Goal: Information Seeking & Learning: Learn about a topic

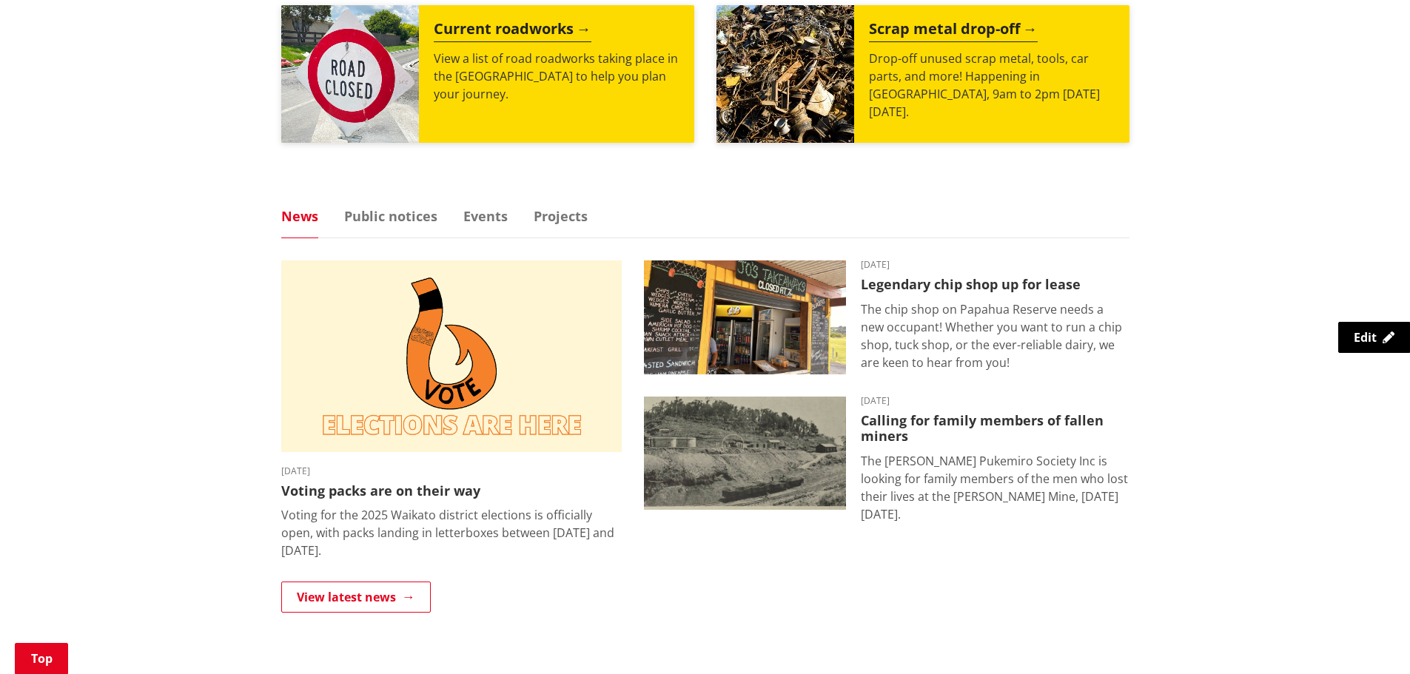
scroll to position [814, 0]
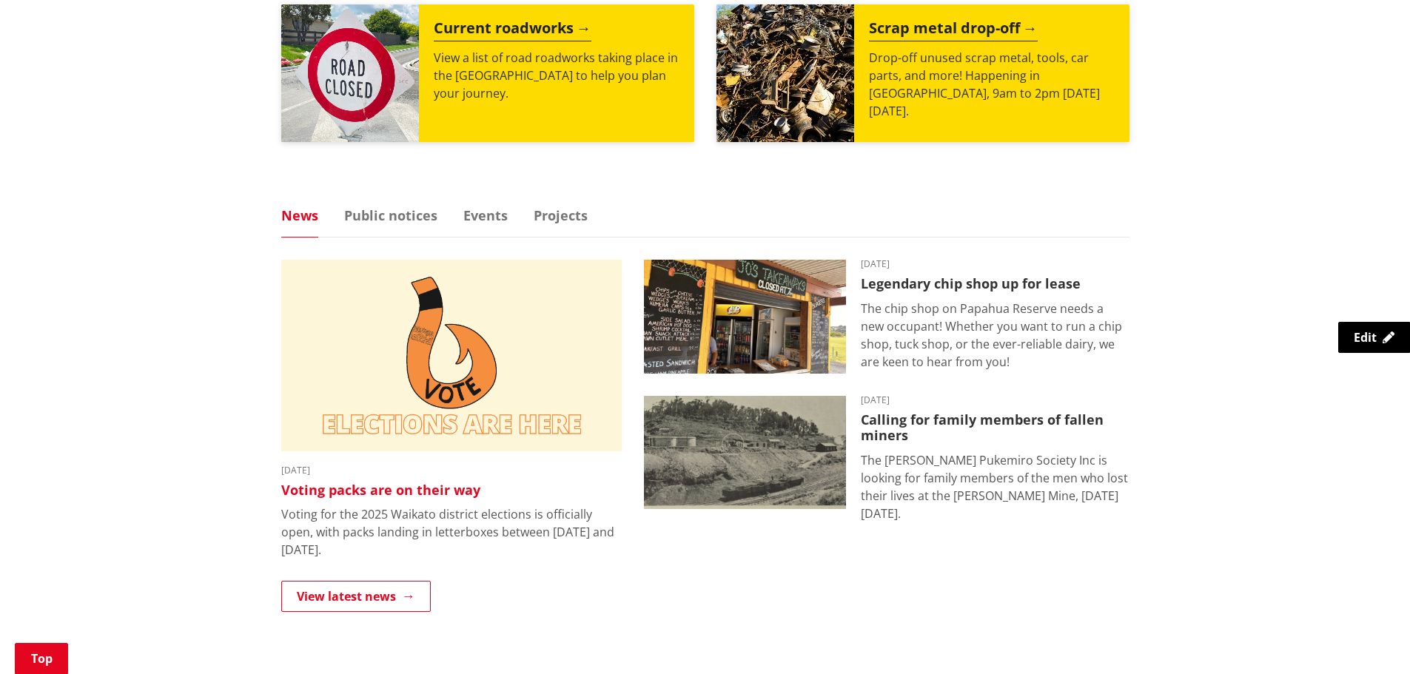
click at [556, 379] on img at bounding box center [451, 356] width 340 height 192
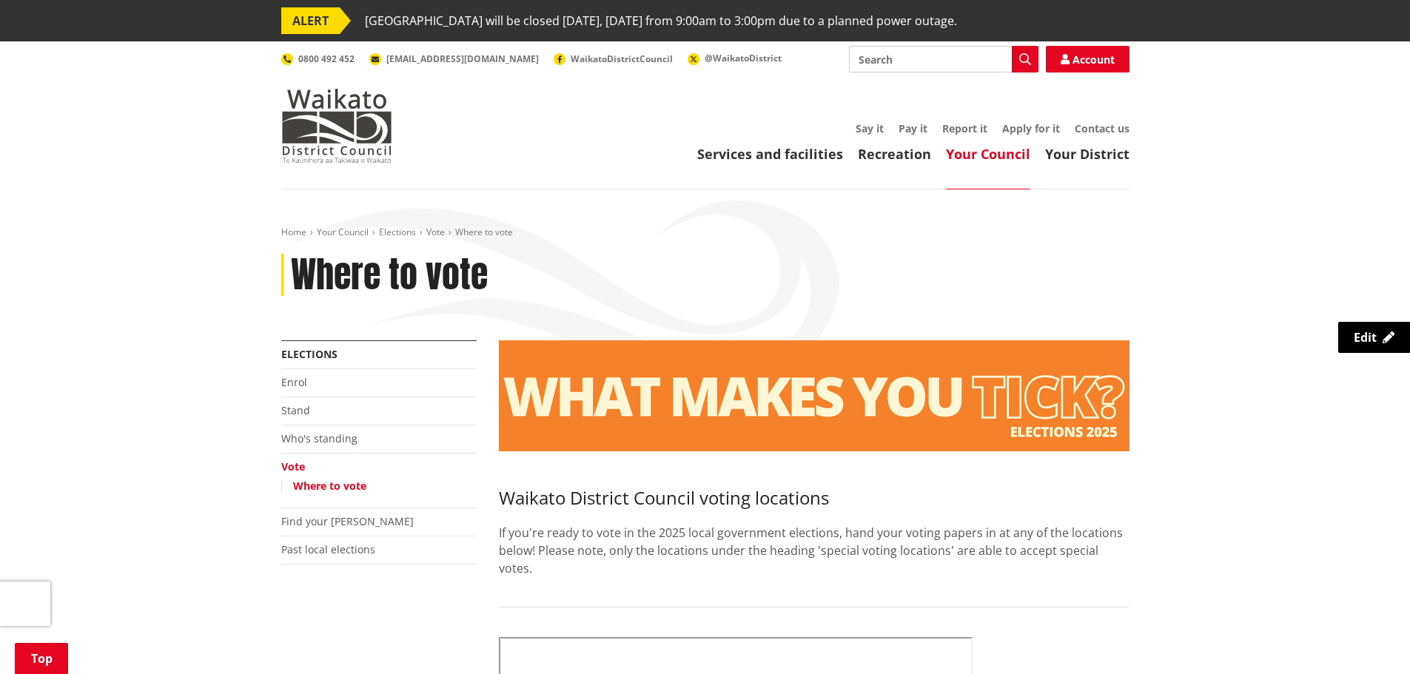
scroll to position [962, 0]
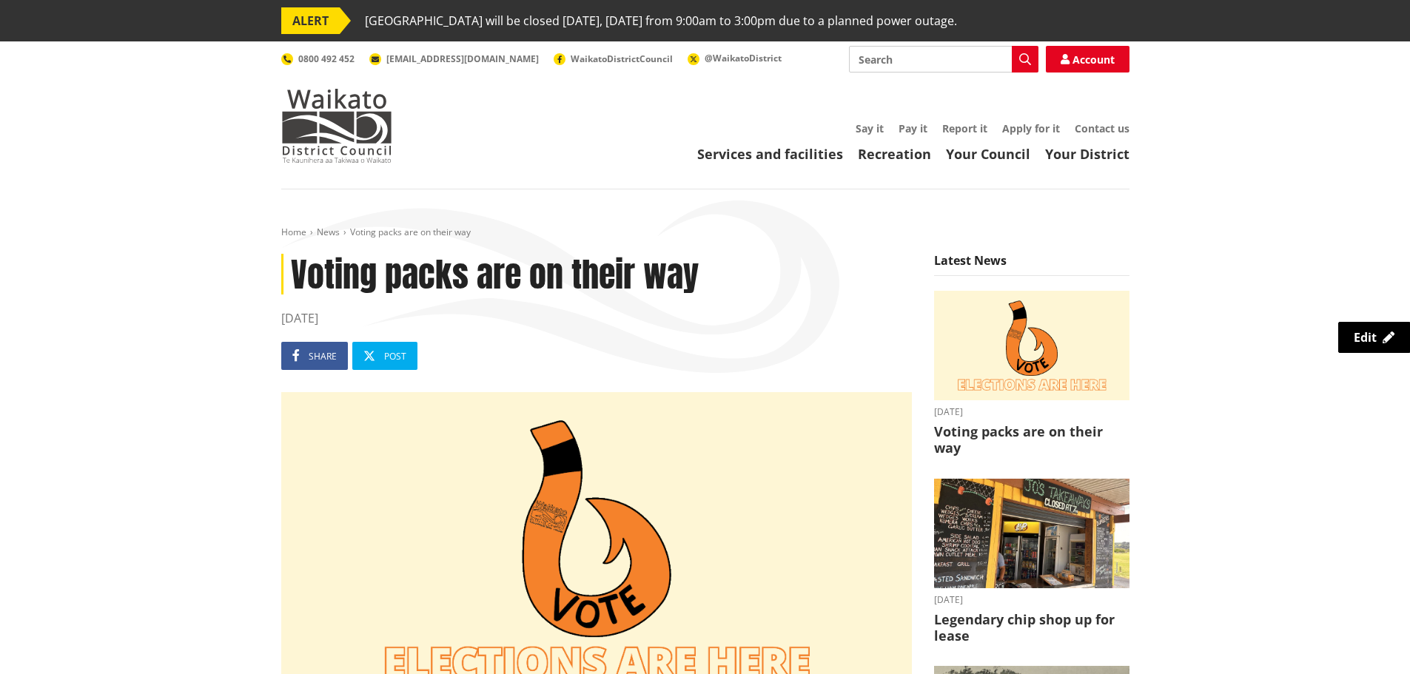
drag, startPoint x: 128, startPoint y: 272, endPoint x: 128, endPoint y: 263, distance: 8.1
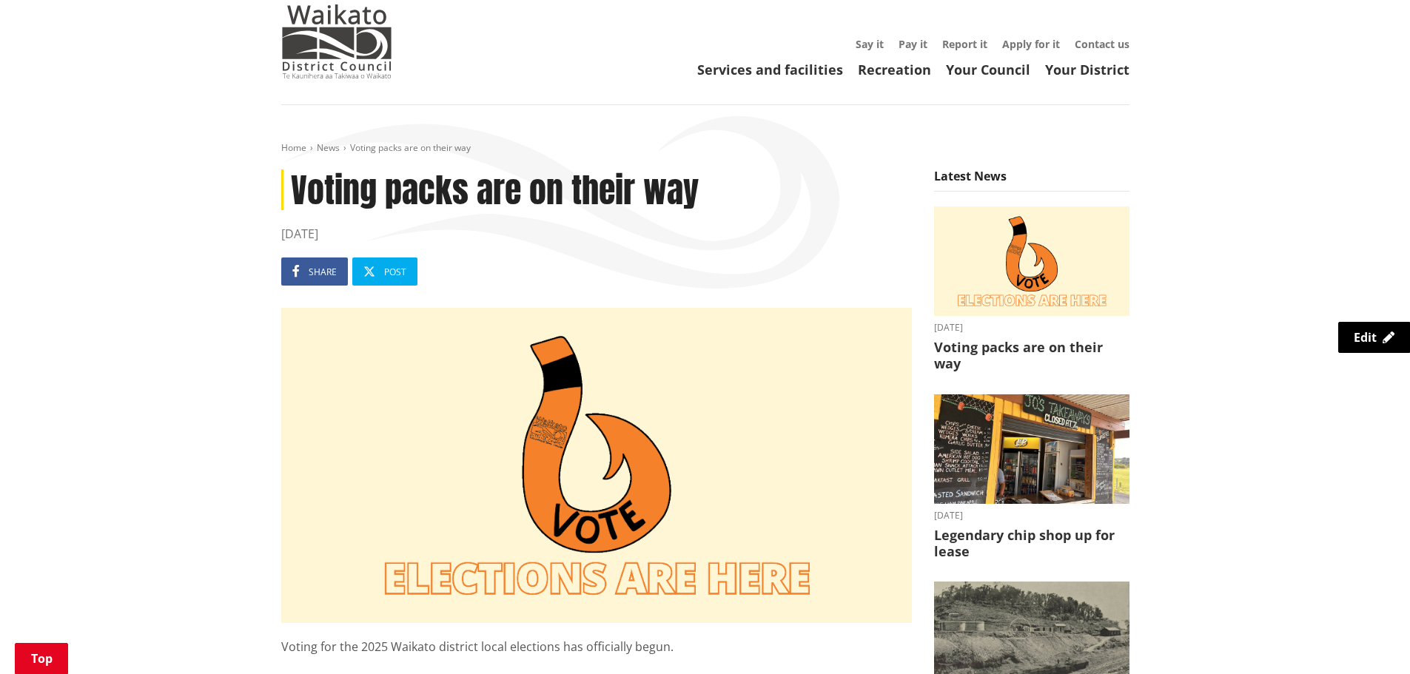
scroll to position [370, 0]
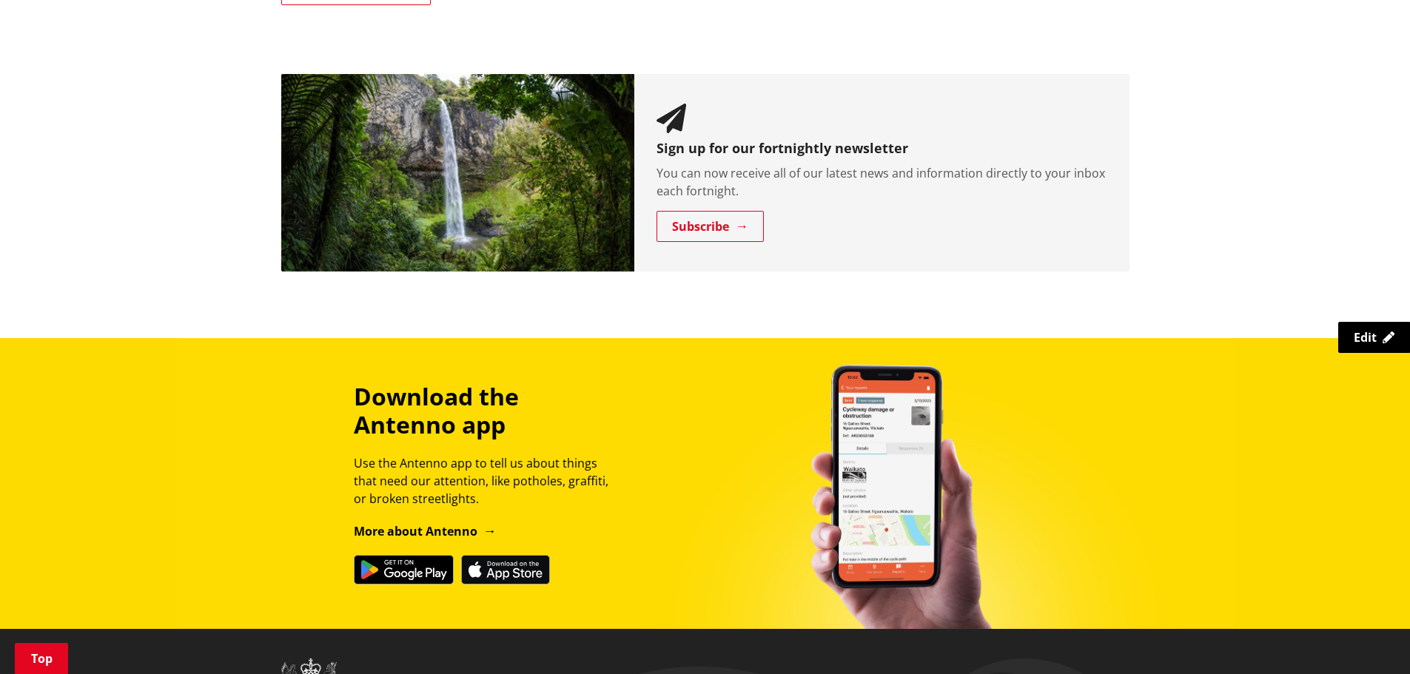
scroll to position [1480, 0]
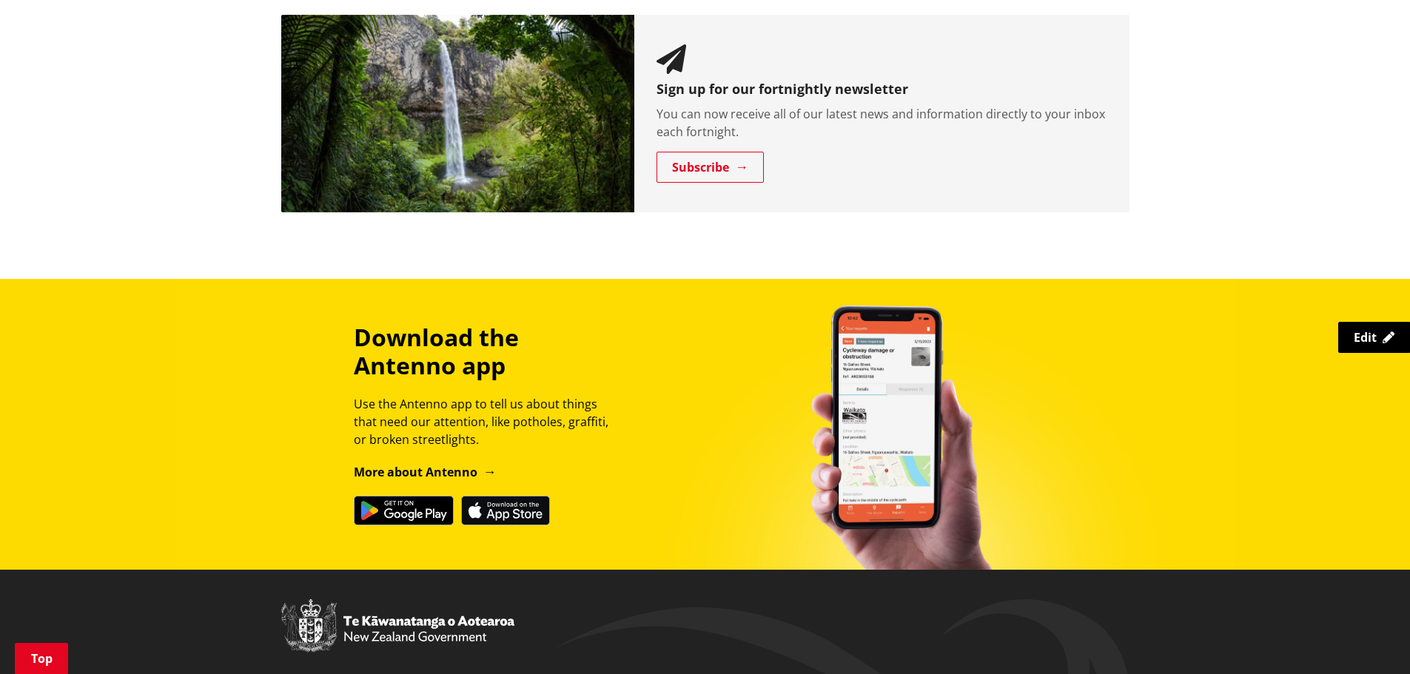
click at [604, 111] on img at bounding box center [458, 114] width 354 height 198
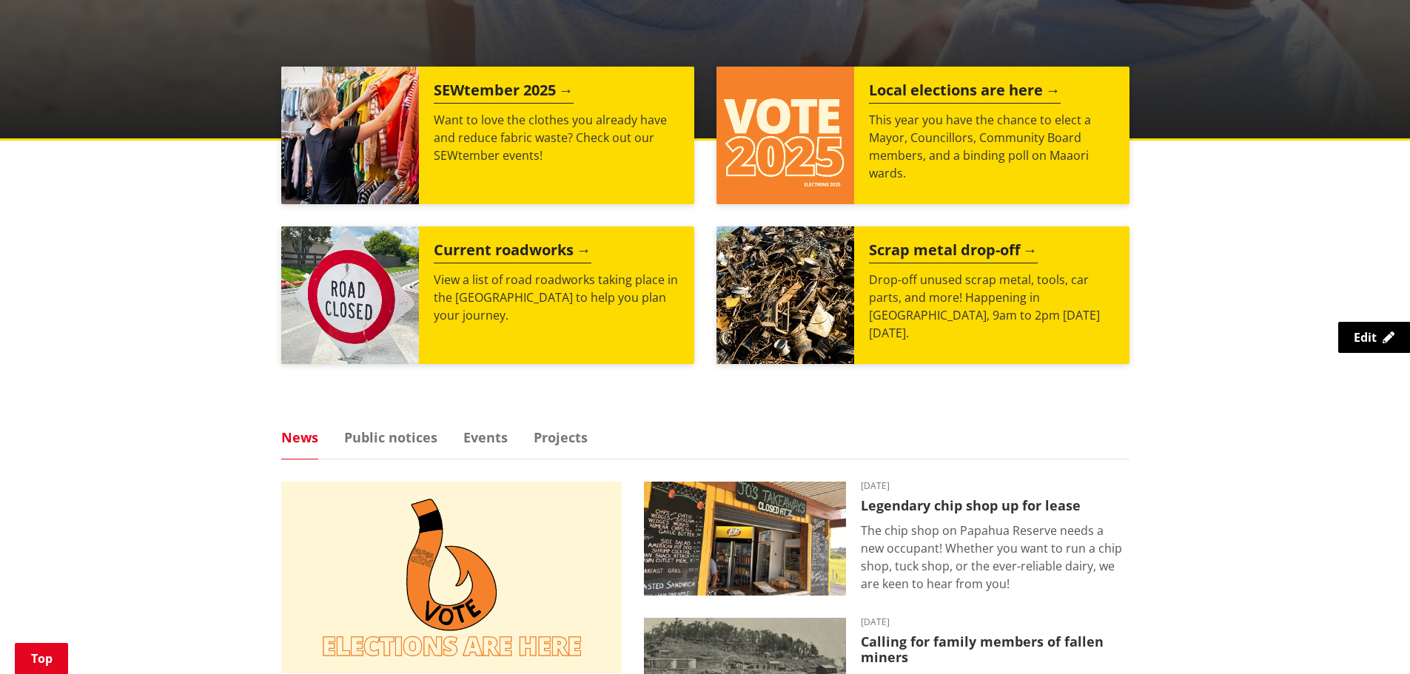
scroll to position [74, 0]
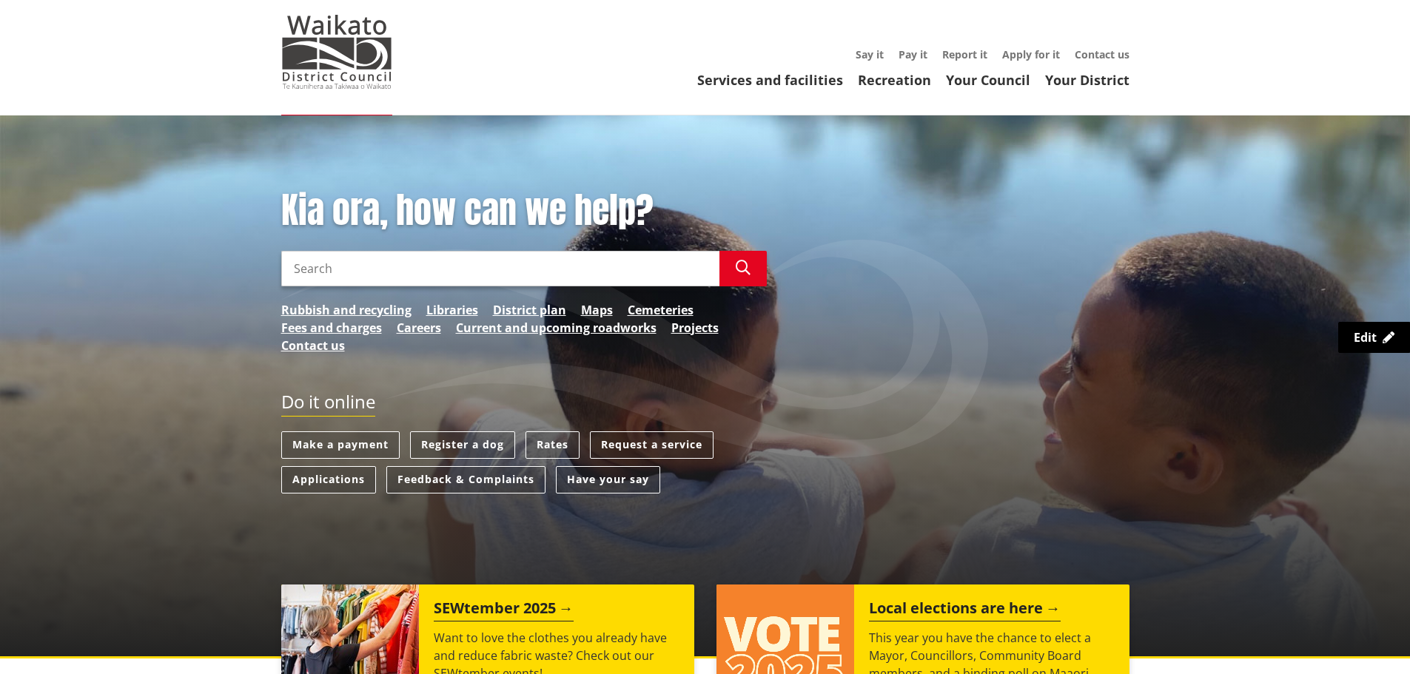
click at [505, 275] on input "Search" at bounding box center [500, 269] width 438 height 36
type input "newsletter"
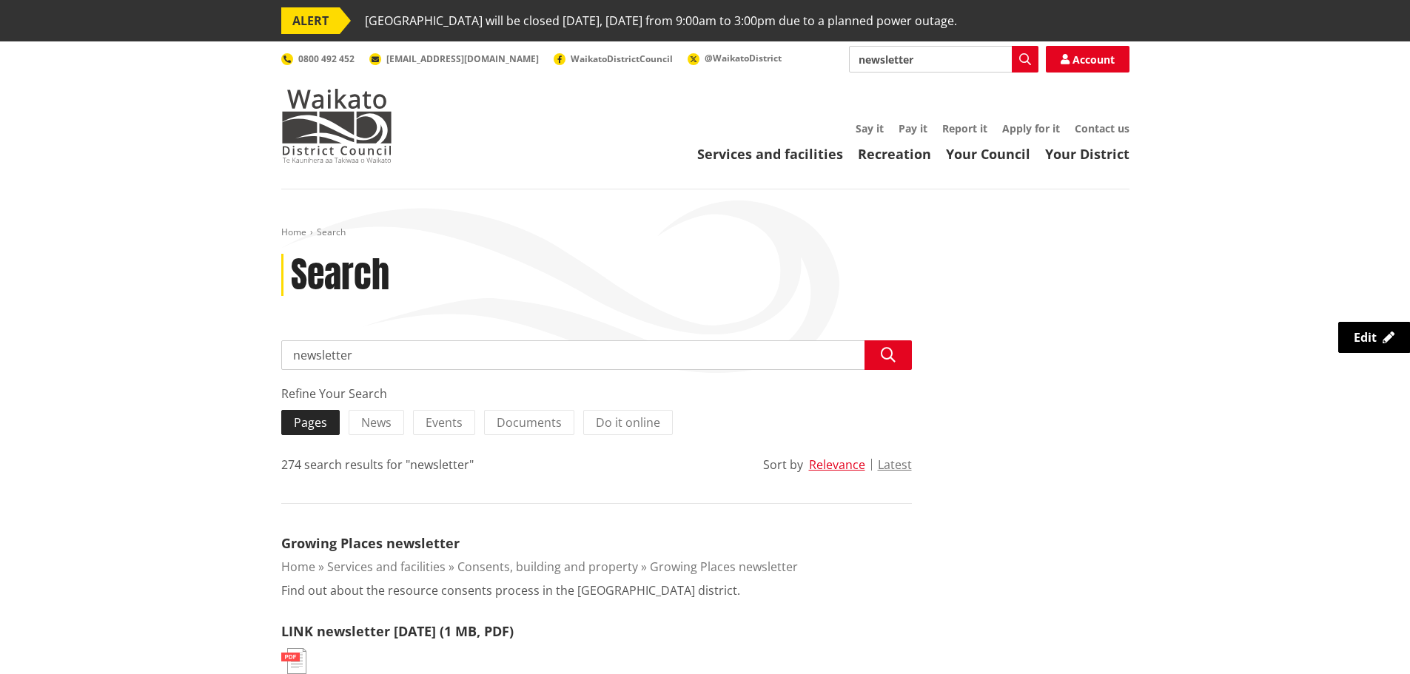
click at [314, 425] on span "Pages" at bounding box center [310, 422] width 33 height 16
click at [0, 0] on input "Pages" at bounding box center [0, 0] width 0 height 0
click at [325, 423] on span "Pages" at bounding box center [310, 422] width 33 height 16
click at [0, 0] on input "Pages" at bounding box center [0, 0] width 0 height 0
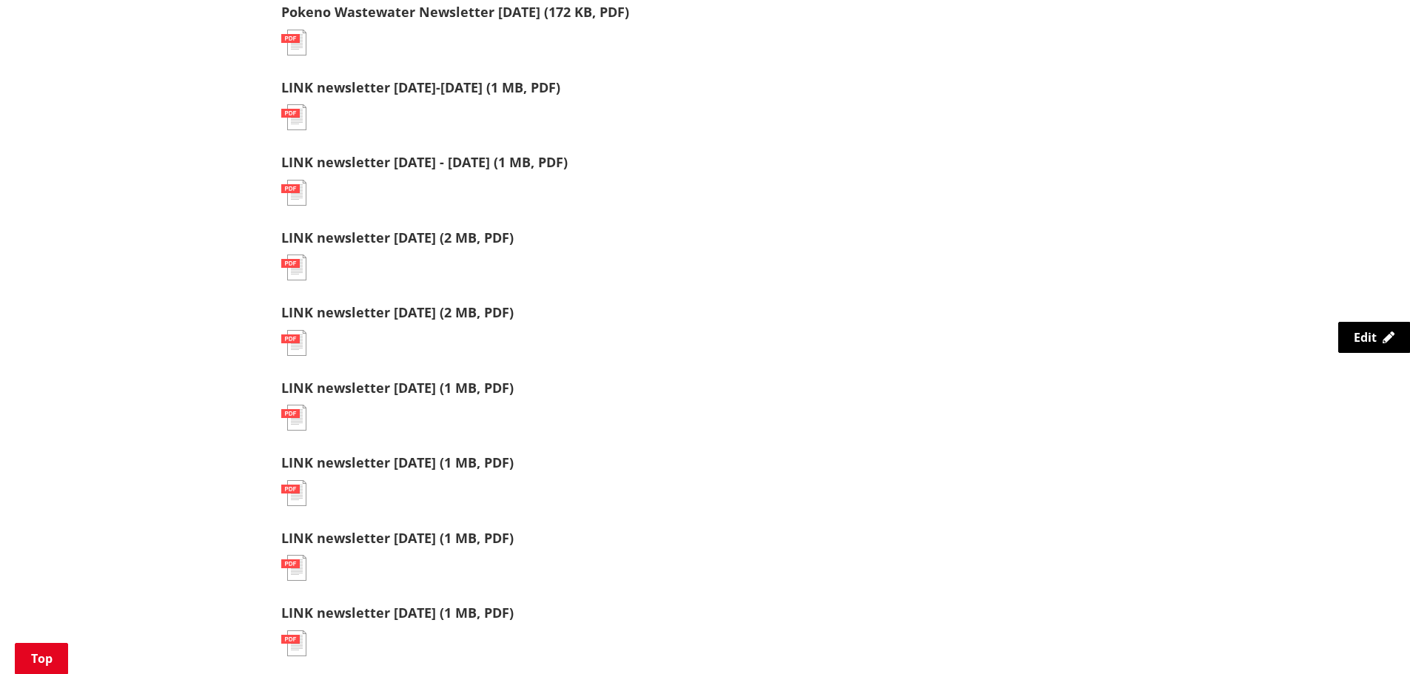
scroll to position [962, 0]
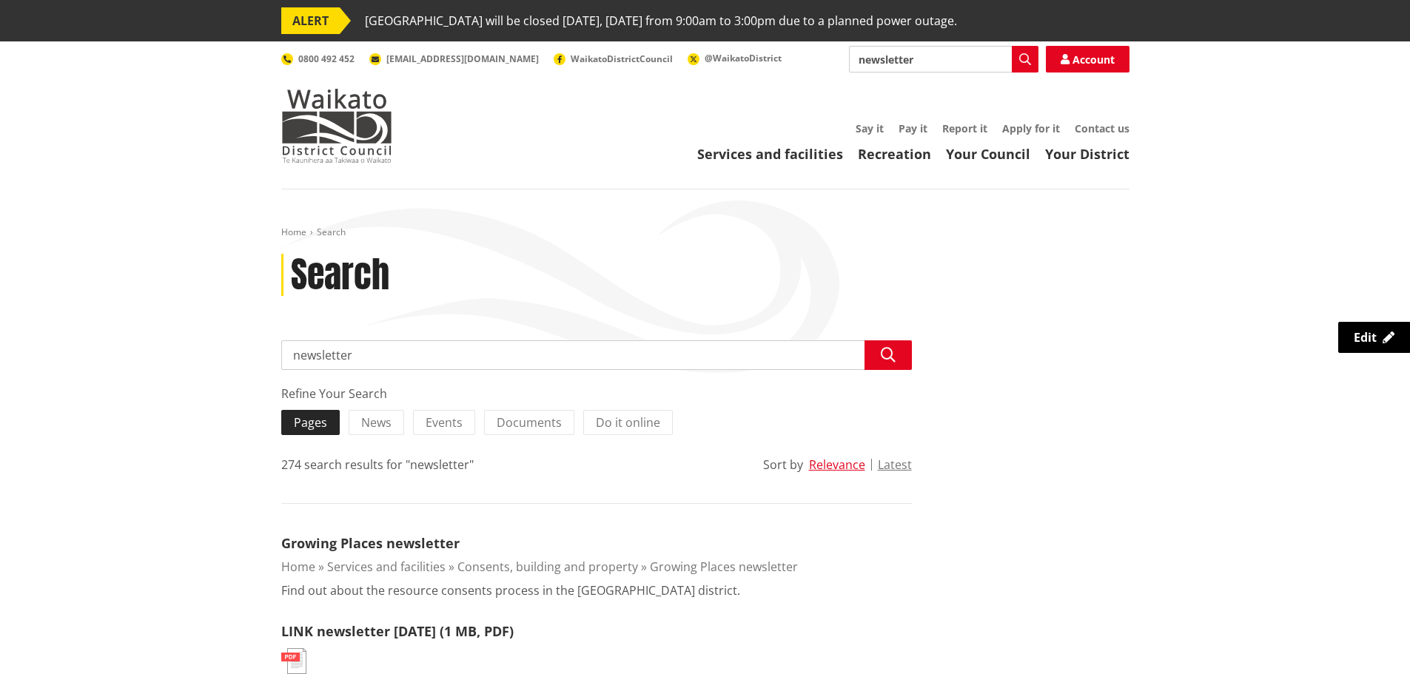
click at [319, 422] on span "Pages" at bounding box center [310, 422] width 33 height 16
click at [0, 0] on input "Pages" at bounding box center [0, 0] width 0 height 0
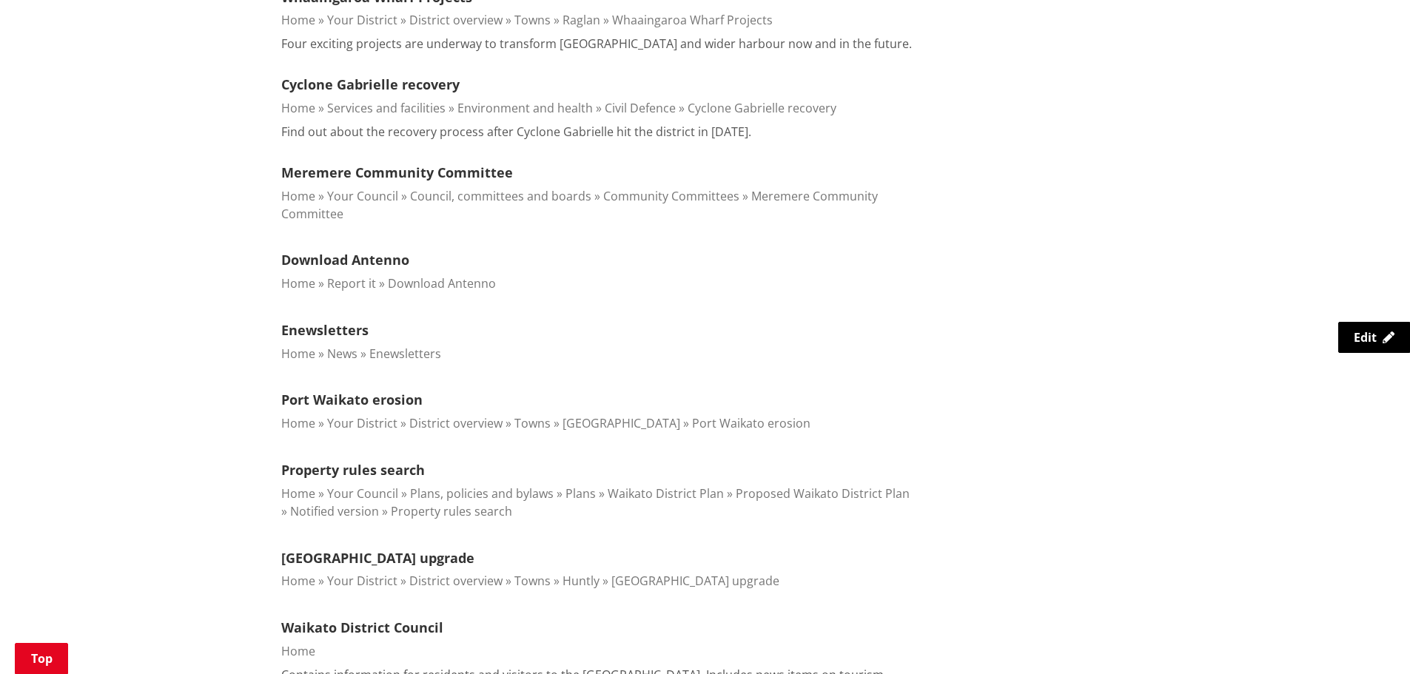
scroll to position [962, 0]
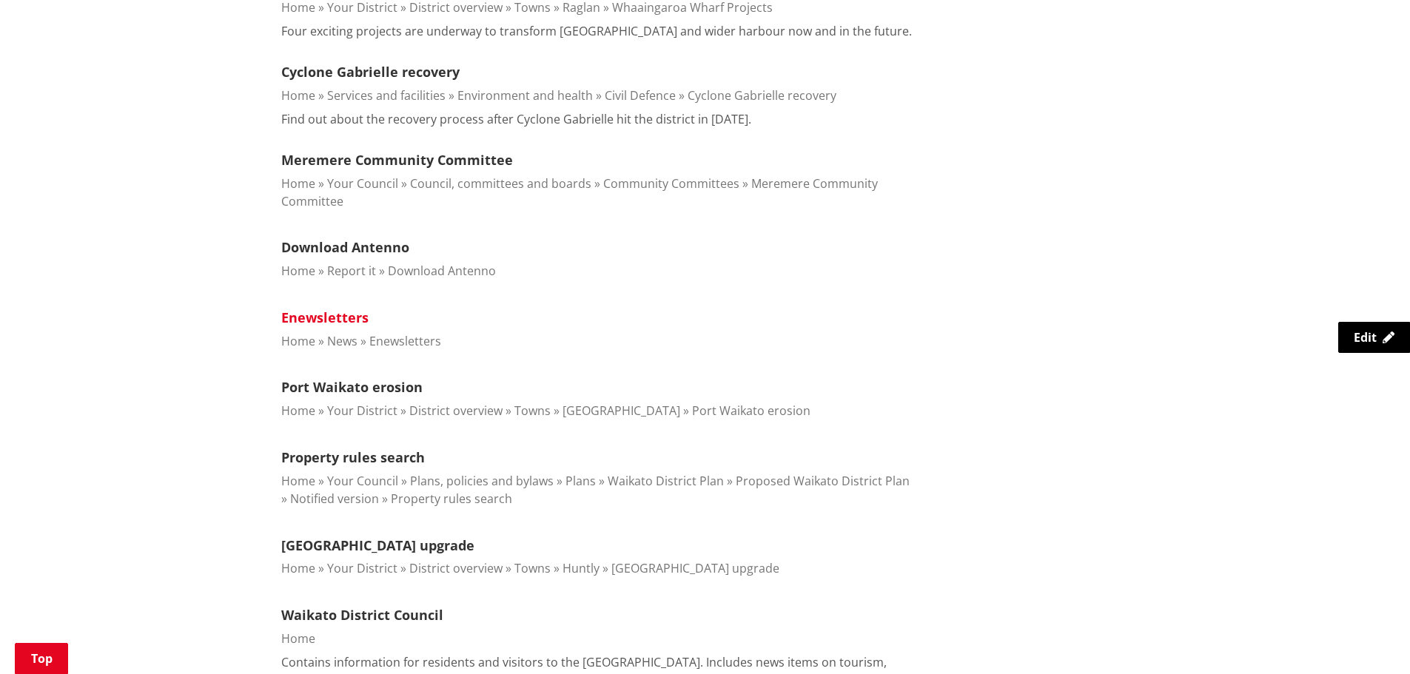
click at [306, 314] on link "Enewsletters" at bounding box center [324, 318] width 87 height 18
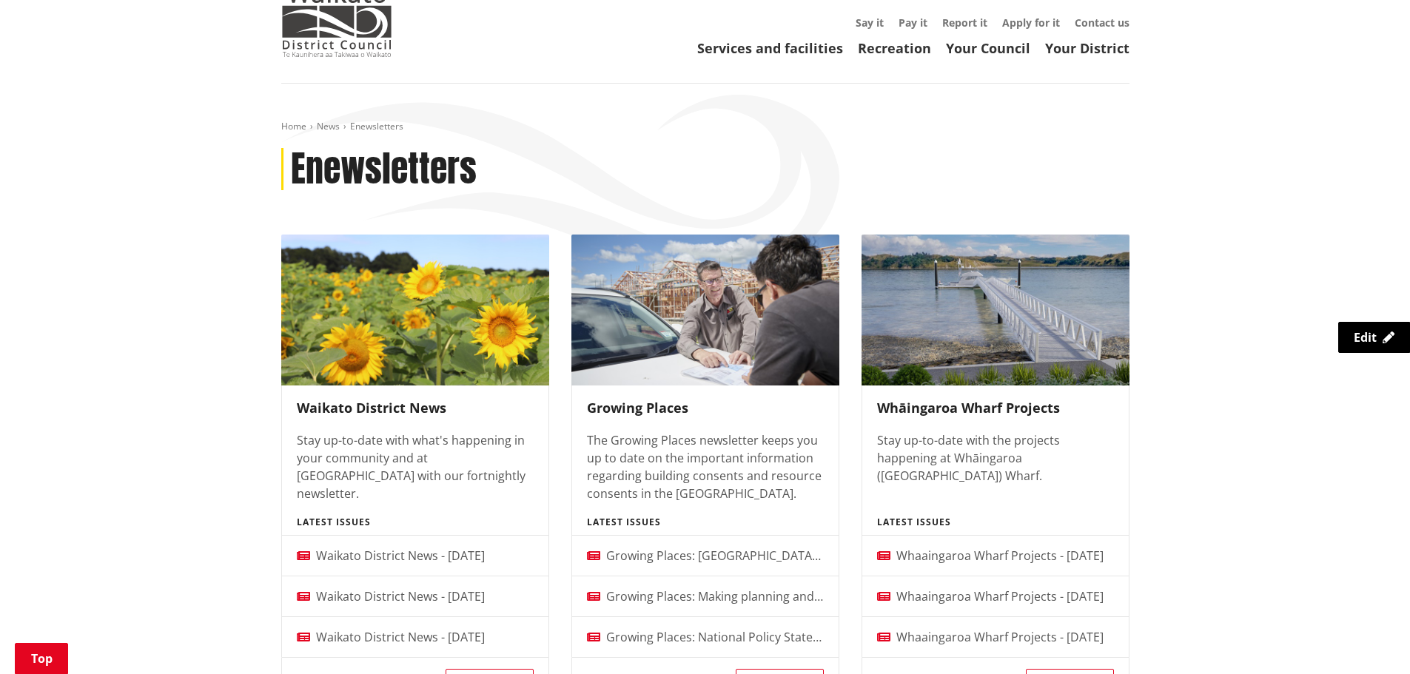
scroll to position [222, 0]
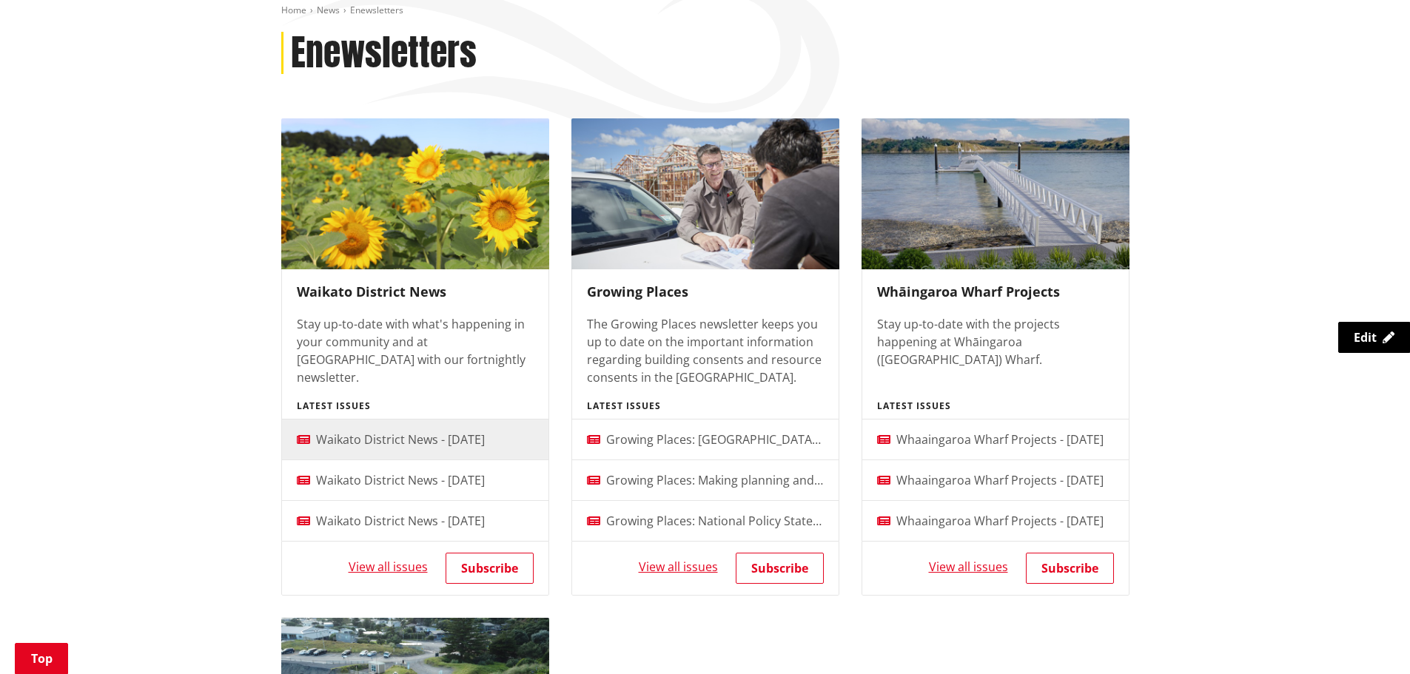
click at [397, 443] on span "Waikato District News - 28 August 2025" at bounding box center [400, 440] width 169 height 16
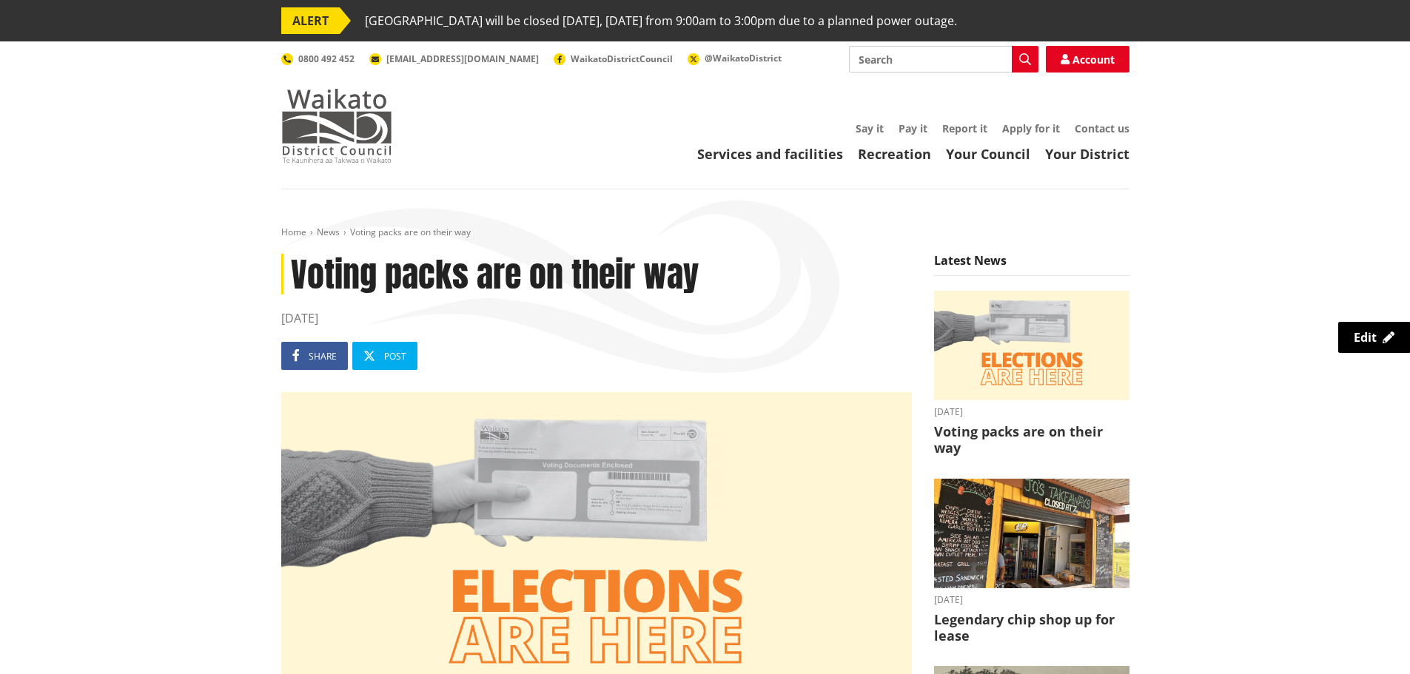
click at [353, 149] on img at bounding box center [336, 126] width 111 height 74
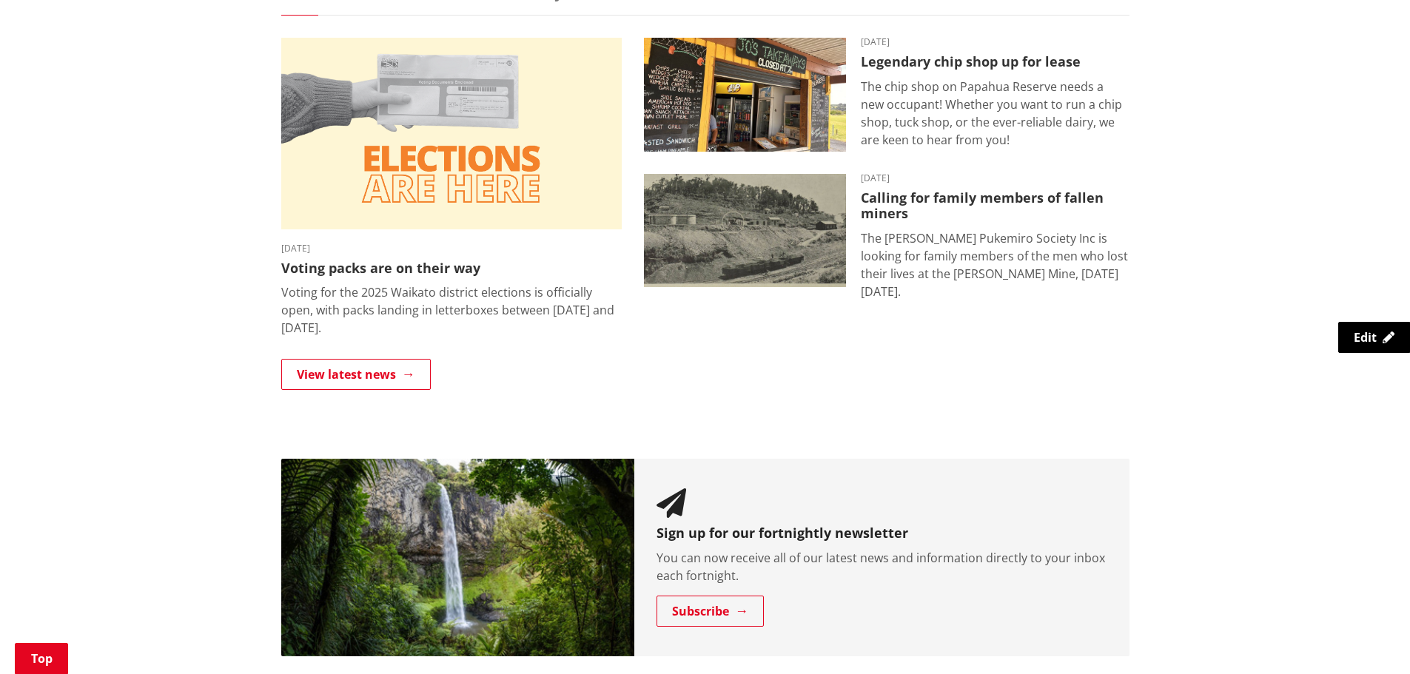
scroll to position [592, 0]
